Goal: Navigation & Orientation: Find specific page/section

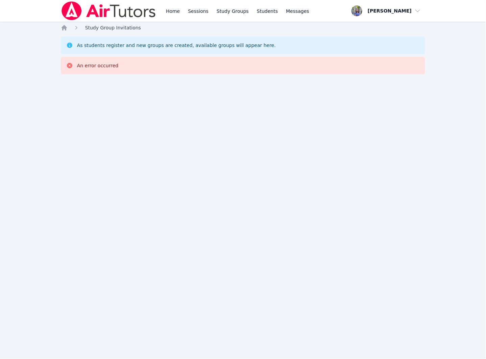
click at [91, 31] on link "Study Group Invitations" at bounding box center [113, 27] width 56 height 7
click at [68, 27] on ol "Home Study Group Invitations" at bounding box center [101, 27] width 80 height 7
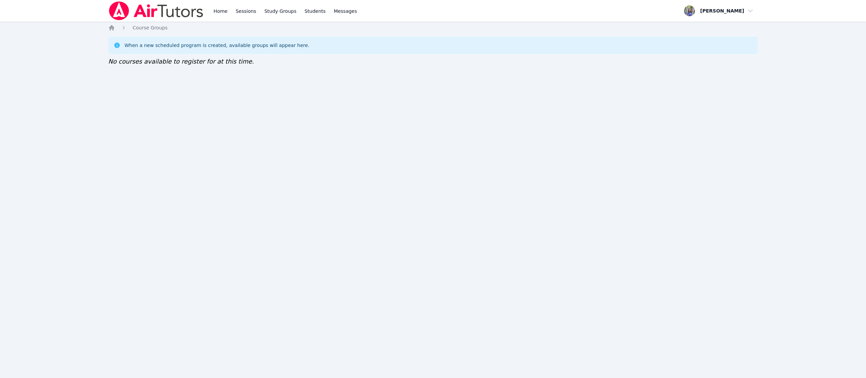
click at [0, 340] on div "Home Sessions Study Groups Students Messages Open user menu Tracie Hymer Open m…" at bounding box center [433, 189] width 866 height 378
click at [854, 130] on div "Home Sessions Study Groups Students Messages Open user menu Tracie Hymer Open m…" at bounding box center [433, 189] width 866 height 378
click at [861, 49] on div "Home Sessions Study Groups Students Messages Open user menu Tracie Hymer Open m…" at bounding box center [433, 189] width 866 height 378
click at [865, 329] on div "Home Sessions Study Groups Students Messages Open user menu Tracie Hymer Open m…" at bounding box center [433, 189] width 866 height 378
click at [865, 333] on div "Home Sessions Study Groups Students Messages Open user menu Tracie Hymer Open m…" at bounding box center [433, 189] width 866 height 378
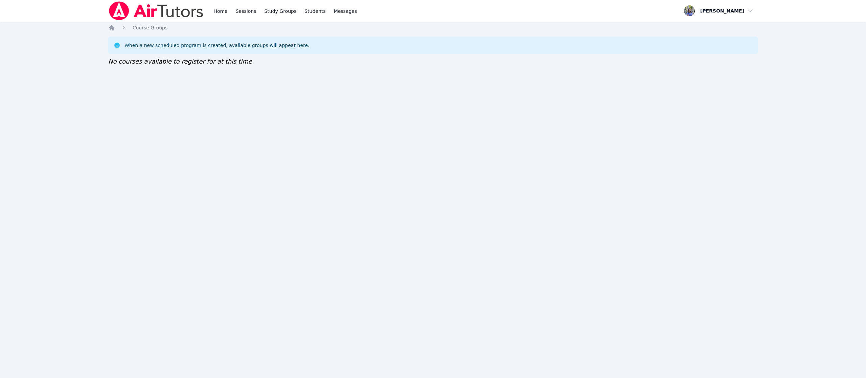
click at [865, 346] on div "Home Sessions Study Groups Students Messages Open user menu [PERSON_NAME] Open …" at bounding box center [433, 189] width 866 height 378
click at [865, 347] on div "Home Sessions Study Groups Students Messages Open user menu [PERSON_NAME] Open …" at bounding box center [433, 189] width 866 height 378
click at [865, 308] on div "Home Sessions Study Groups Students Messages Open user menu [PERSON_NAME] Open …" at bounding box center [433, 189] width 866 height 378
click at [566, 53] on div "When a new scheduled program is created, available groups will appear here." at bounding box center [432, 46] width 649 height 18
